Goal: Entertainment & Leisure: Consume media (video, audio)

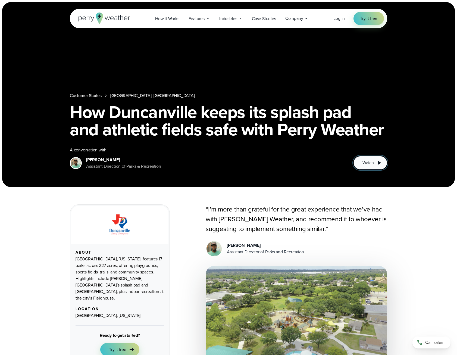
click at [360, 162] on button "Watch" at bounding box center [370, 163] width 34 height 14
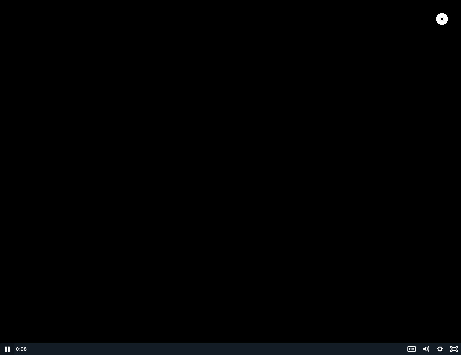
click at [8, 347] on icon "Pause" at bounding box center [7, 348] width 5 height 5
drag, startPoint x: 45, startPoint y: 348, endPoint x: 21, endPoint y: 346, distance: 24.0
click at [22, 346] on div "0:00 0:00" at bounding box center [209, 349] width 390 height 12
click at [8, 349] on icon "Play Video" at bounding box center [8, 349] width 4 height 6
click at [266, 127] on div at bounding box center [230, 177] width 461 height 355
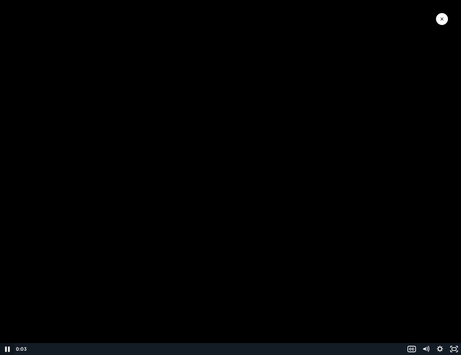
click at [9, 350] on icon "Pause" at bounding box center [7, 348] width 5 height 5
drag, startPoint x: 35, startPoint y: 350, endPoint x: 24, endPoint y: 349, distance: 10.3
click at [24, 349] on div "0:00 0:00" at bounding box center [209, 349] width 390 height 12
click at [7, 349] on icon "Play Video" at bounding box center [8, 349] width 4 height 6
click at [186, 211] on div at bounding box center [230, 177] width 461 height 355
